Goal: Task Accomplishment & Management: Use online tool/utility

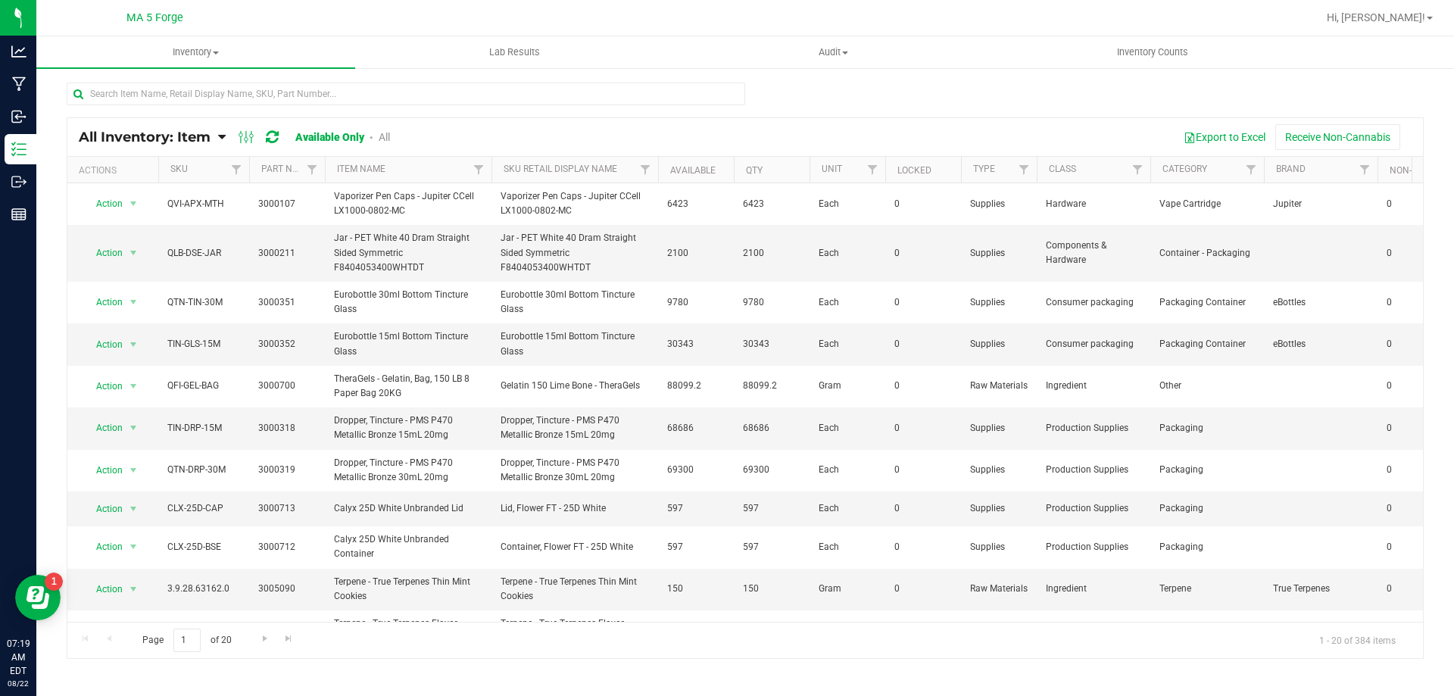
click at [223, 135] on icon at bounding box center [222, 137] width 8 height 14
click at [142, 245] on span "Item by Location" at bounding box center [113, 249] width 83 height 13
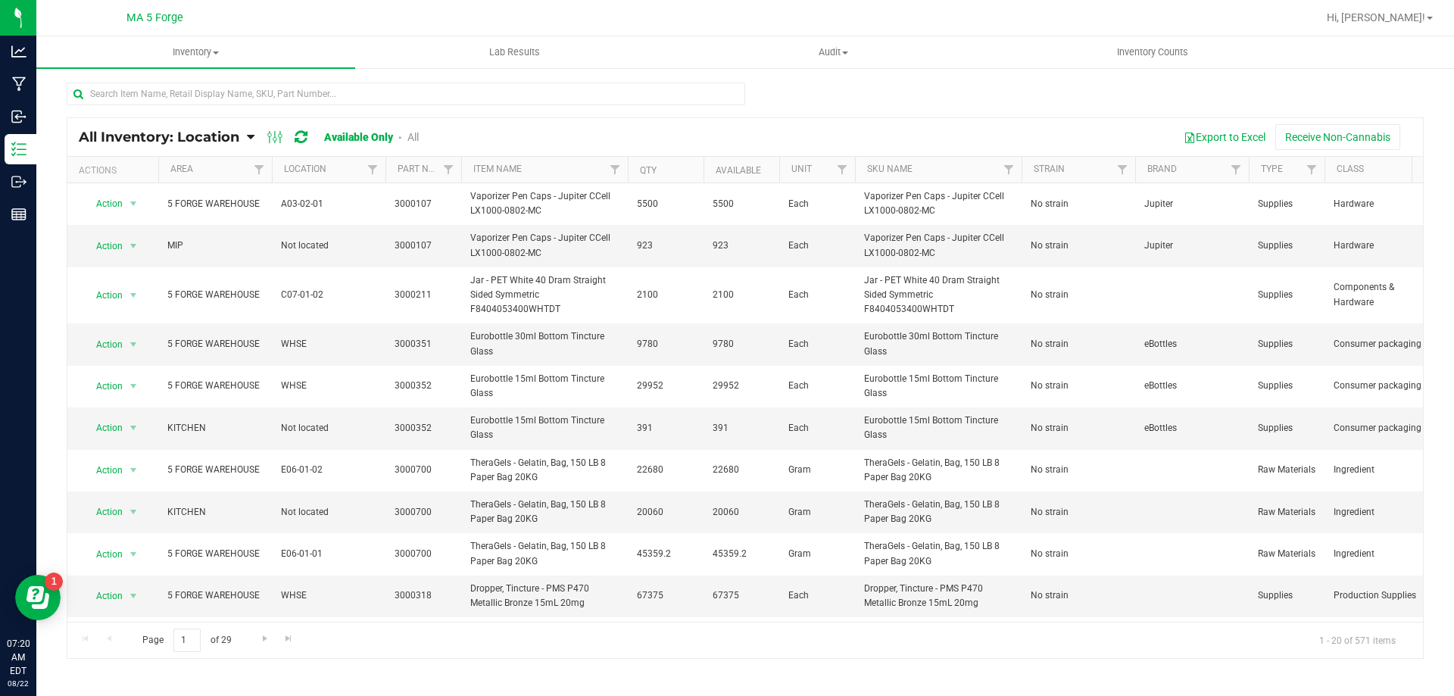
click at [253, 139] on icon at bounding box center [251, 137] width 8 height 14
click at [336, 131] on link "Available Only" at bounding box center [358, 137] width 69 height 12
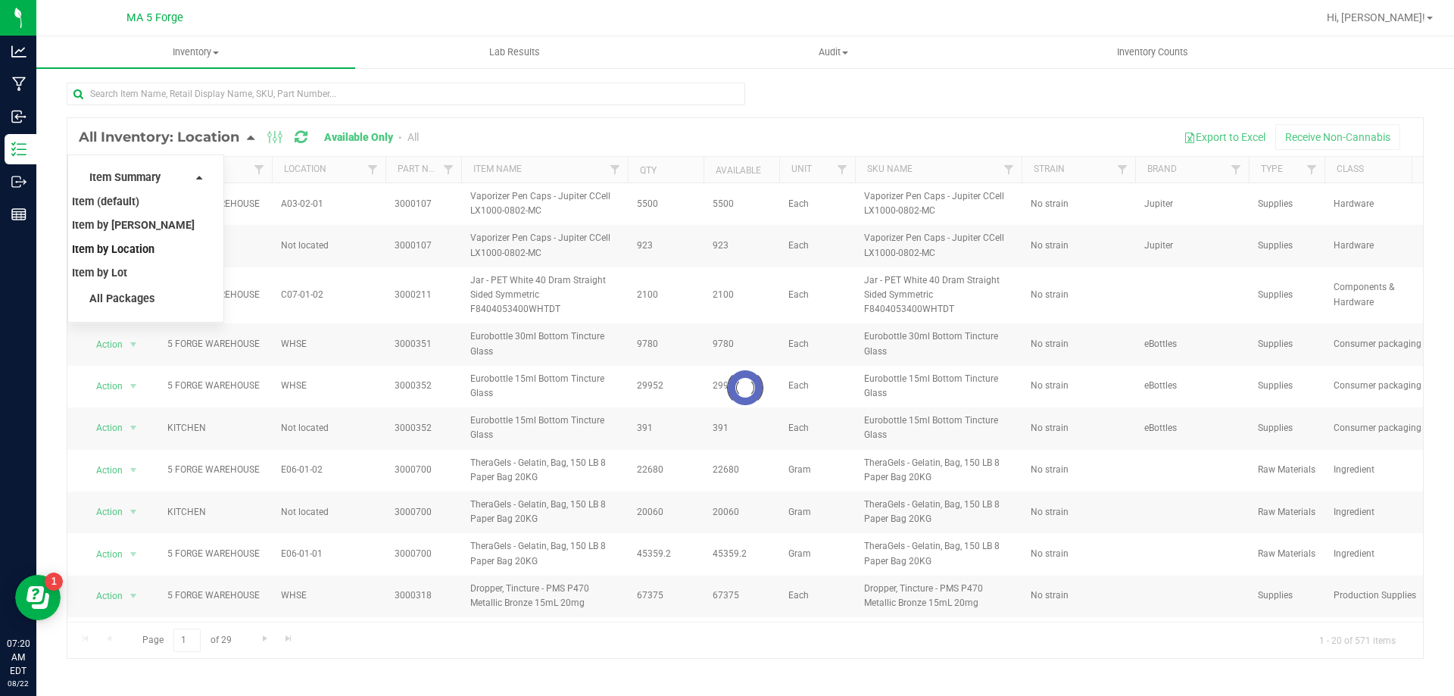
click at [250, 131] on div at bounding box center [745, 388] width 1356 height 540
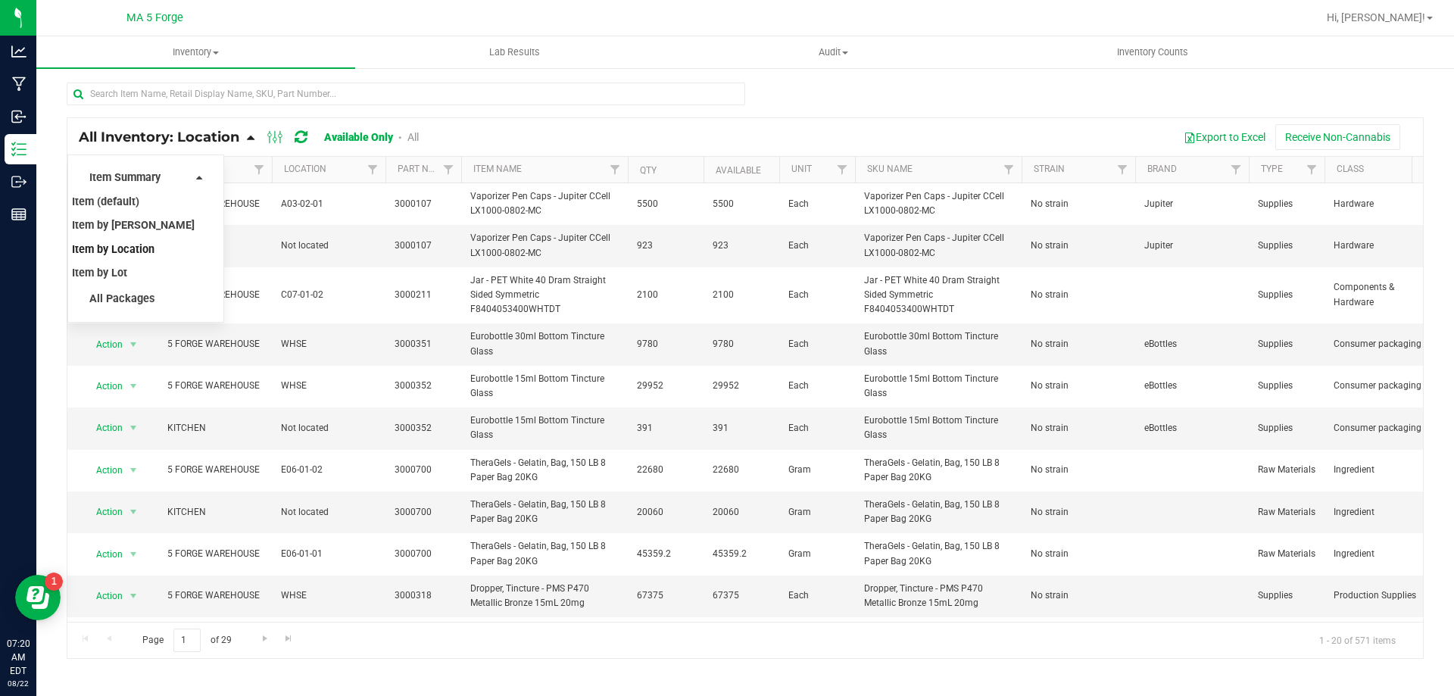
click at [209, 170] on ul "Item Summary Item (default) Item by Strain Item by Location Item by Lot All Pac…" at bounding box center [145, 239] width 157 height 168
click at [215, 139] on span "All Inventory: Location" at bounding box center [159, 137] width 161 height 17
click at [361, 168] on link "Filter" at bounding box center [373, 170] width 25 height 26
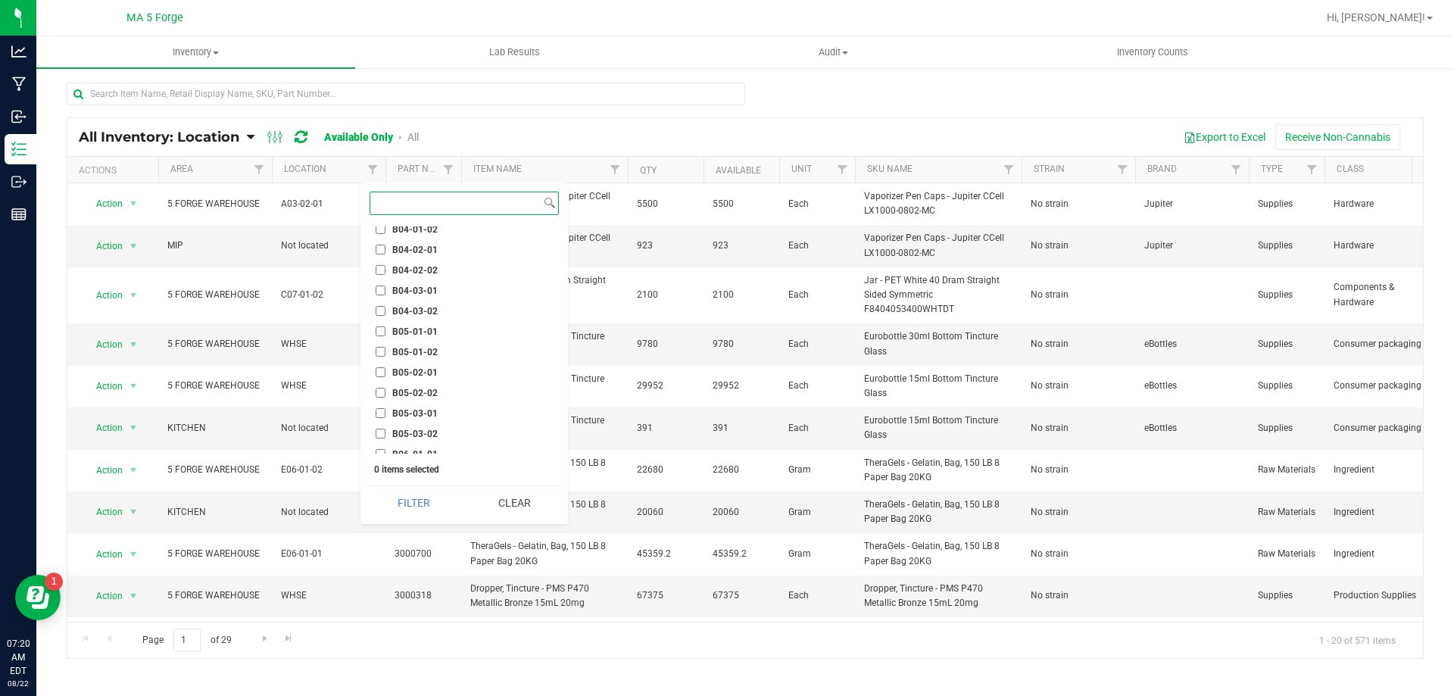
scroll to position [1515, 0]
click at [383, 337] on input "B05-01-01" at bounding box center [381, 335] width 10 height 10
checkbox input "true"
click at [413, 495] on button "Filter" at bounding box center [414, 502] width 89 height 33
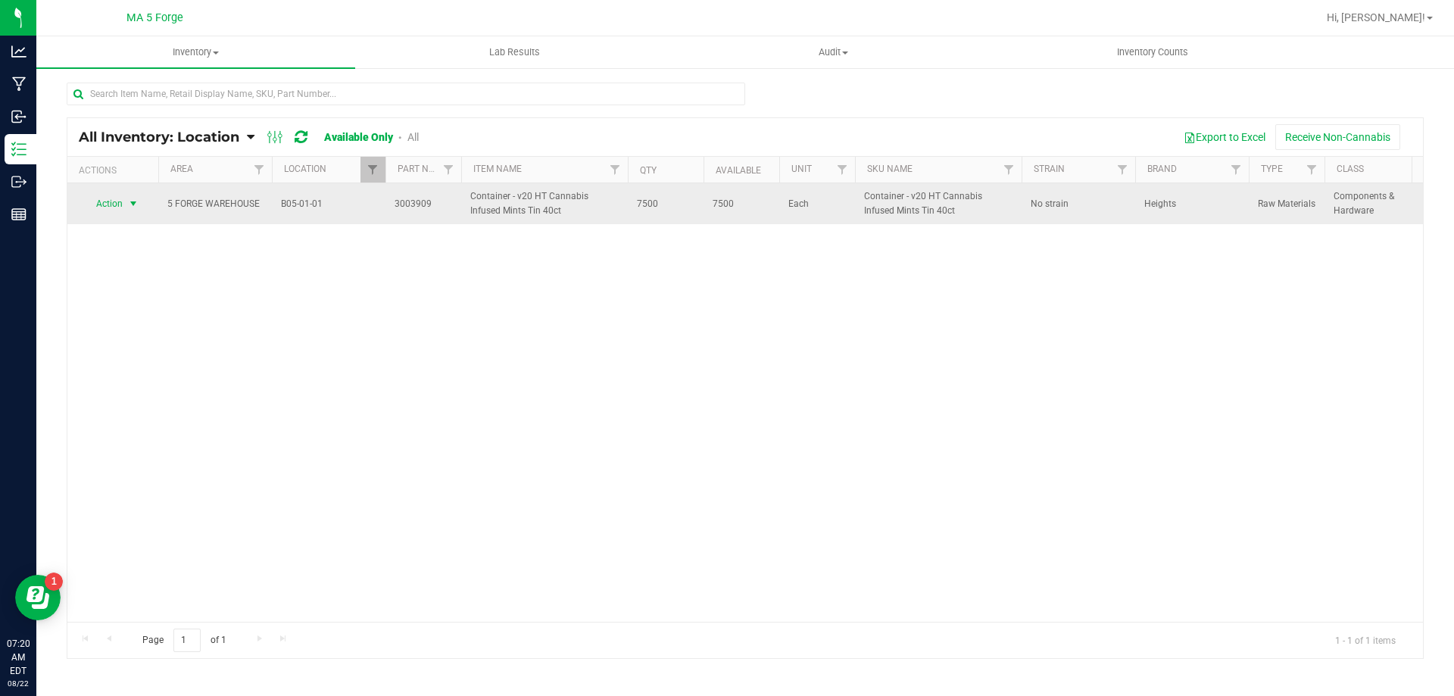
click at [134, 206] on span "select" at bounding box center [133, 204] width 12 height 12
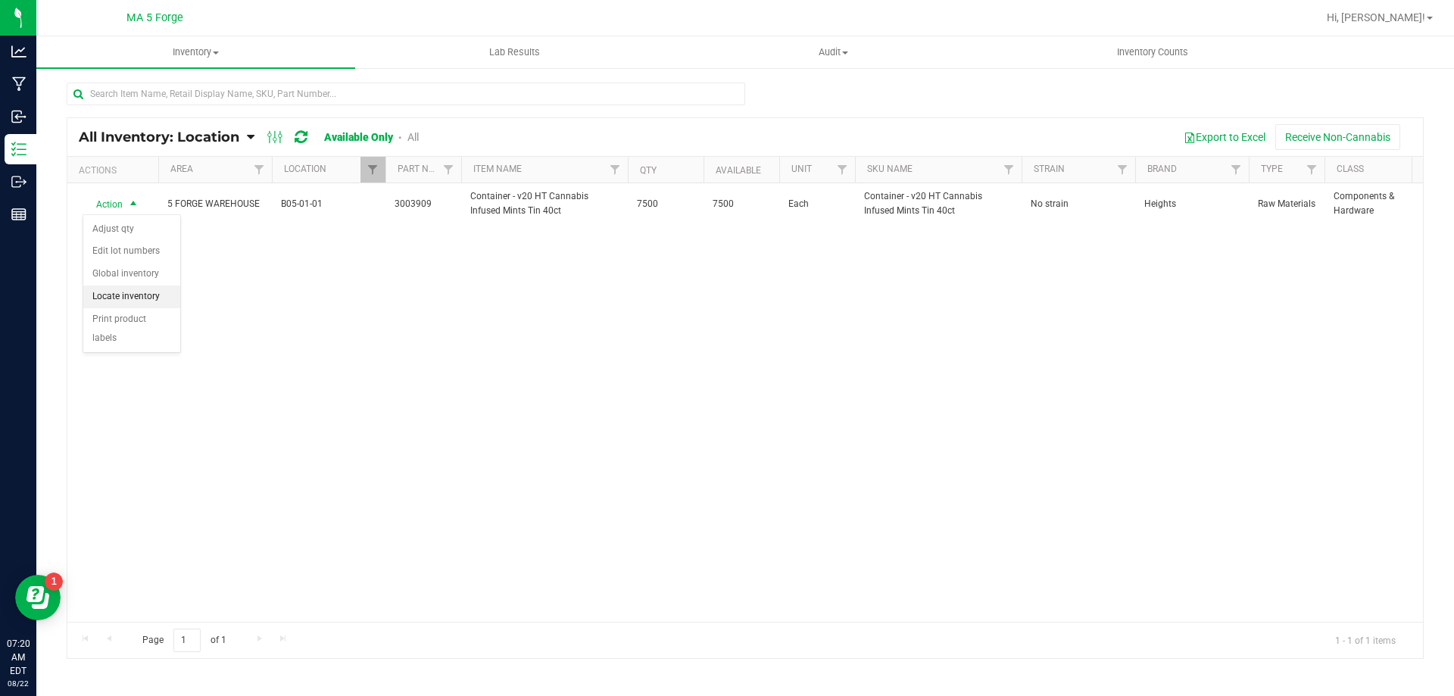
click at [115, 296] on li "Locate inventory" at bounding box center [131, 297] width 97 height 23
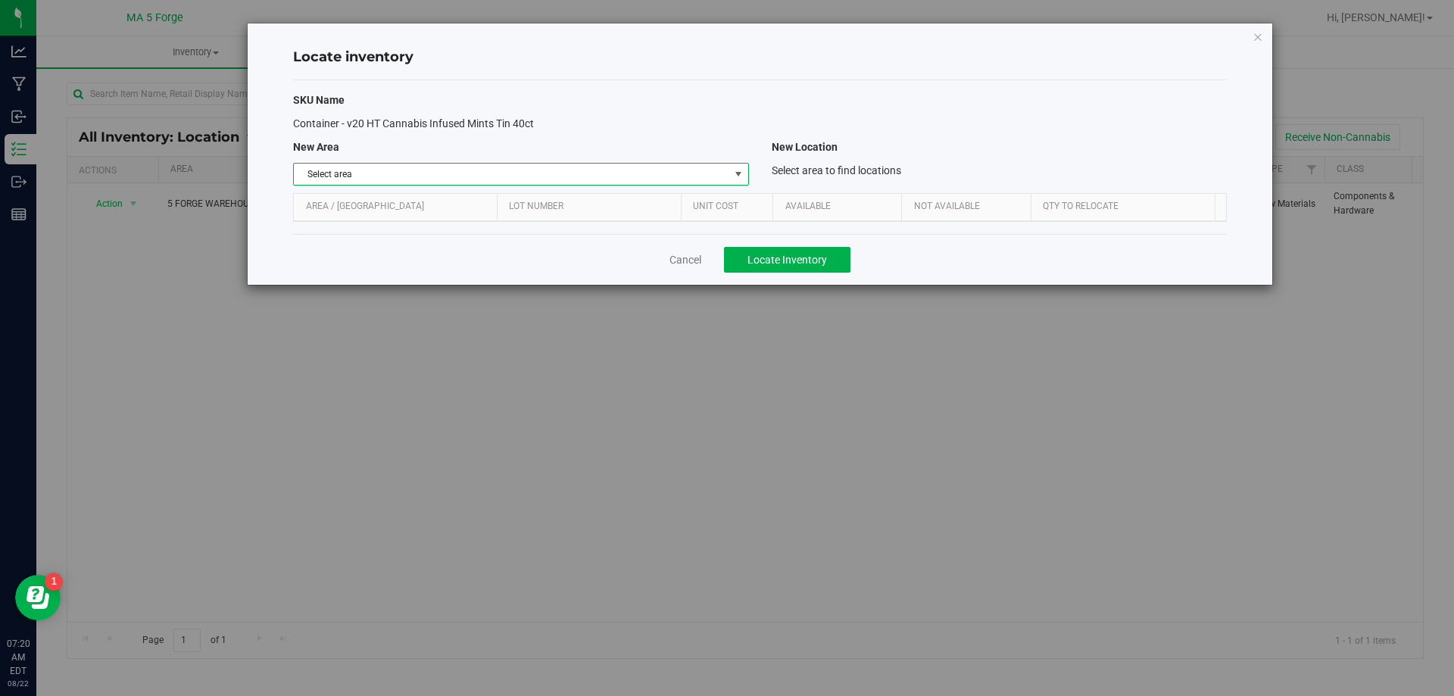
click at [737, 174] on span "select" at bounding box center [738, 174] width 12 height 12
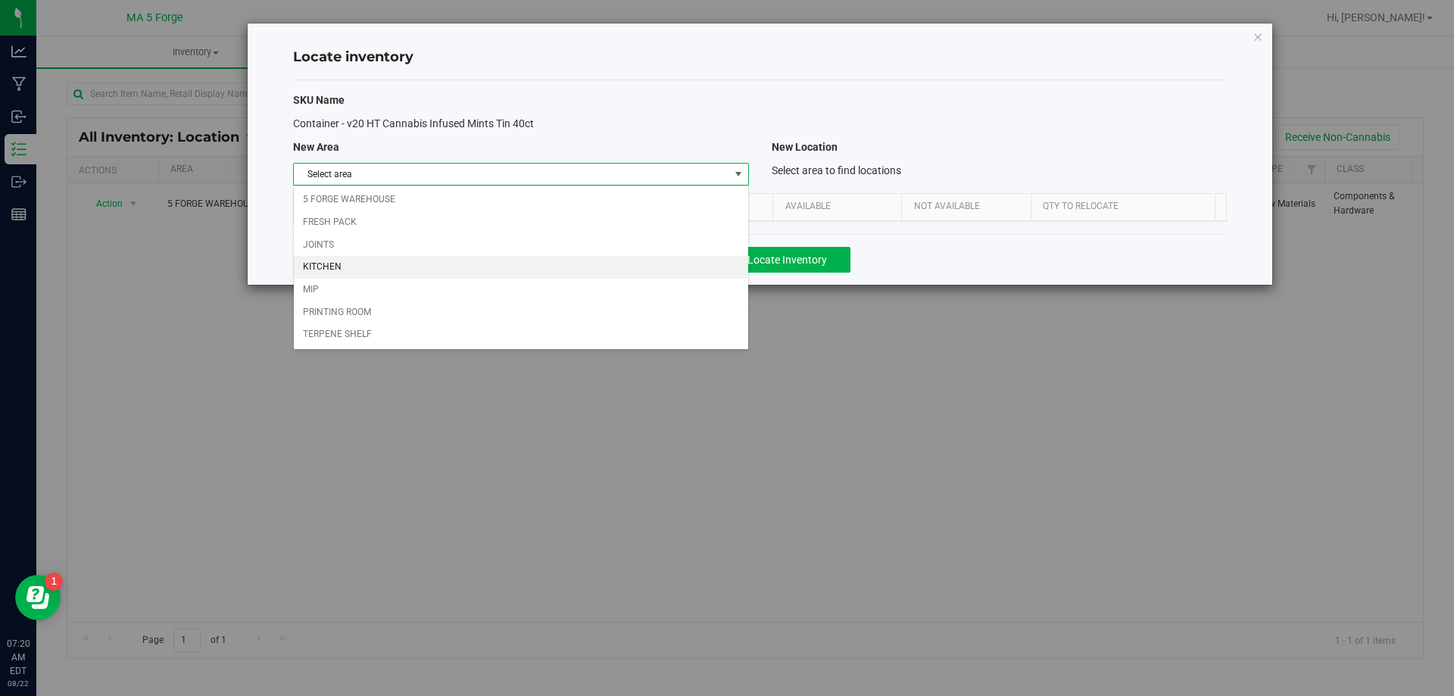
click at [341, 268] on li "KITCHEN" at bounding box center [521, 267] width 454 height 23
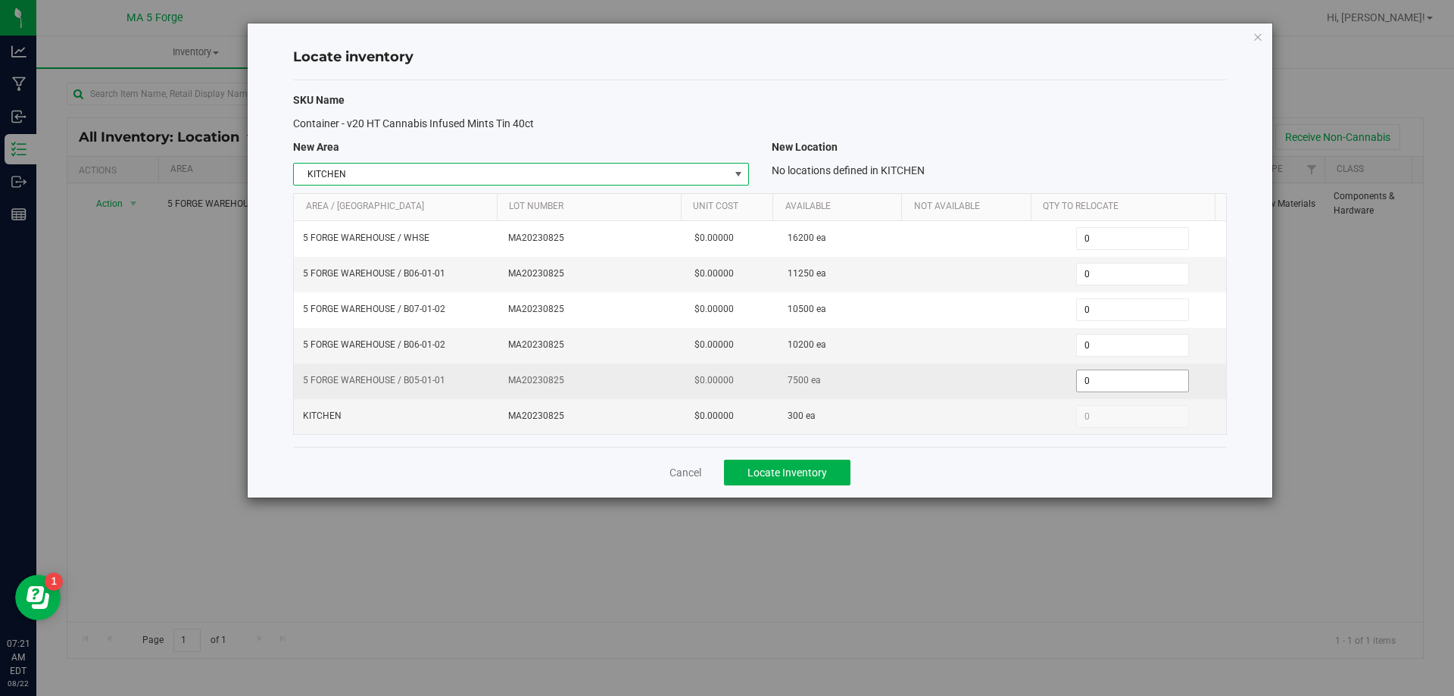
click at [1100, 381] on span "0 0" at bounding box center [1132, 381] width 113 height 23
type input "600"
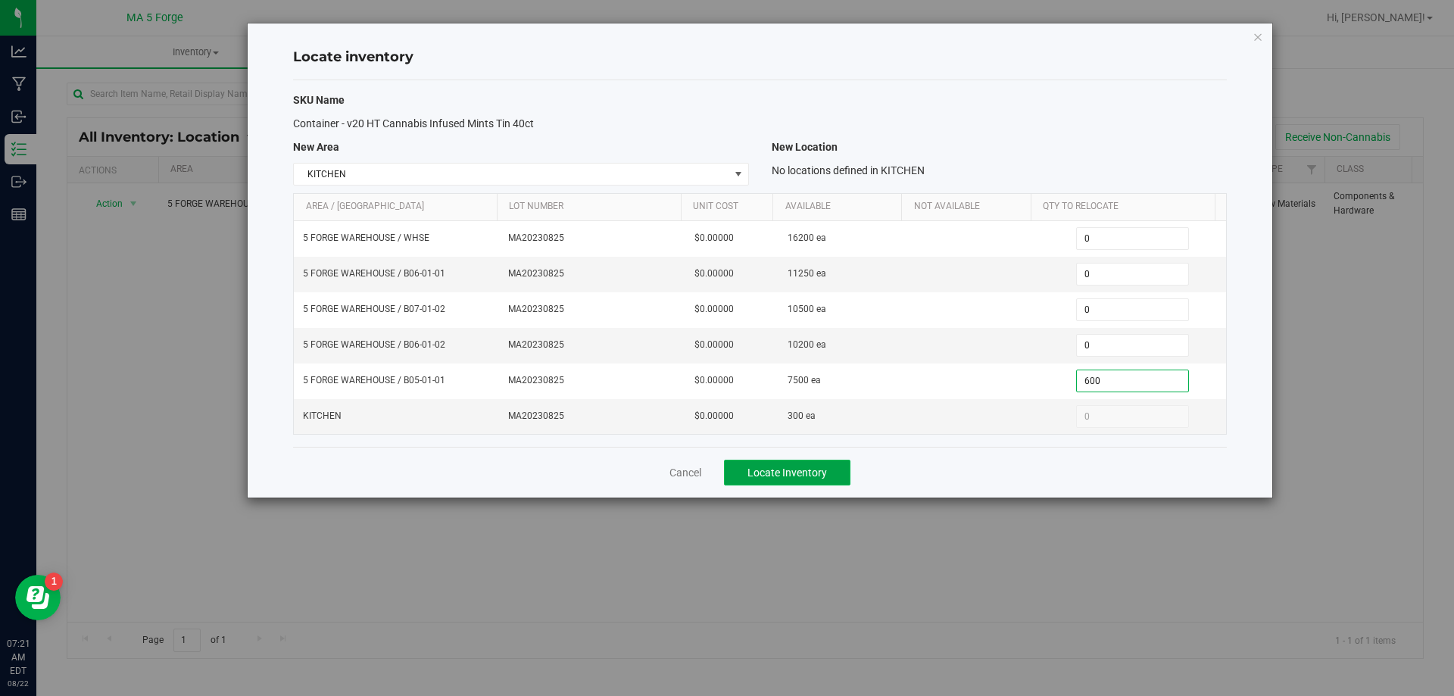
type input "600"
click at [795, 468] on span "Locate Inventory" at bounding box center [788, 473] width 80 height 12
